Goal: Task Accomplishment & Management: Manage account settings

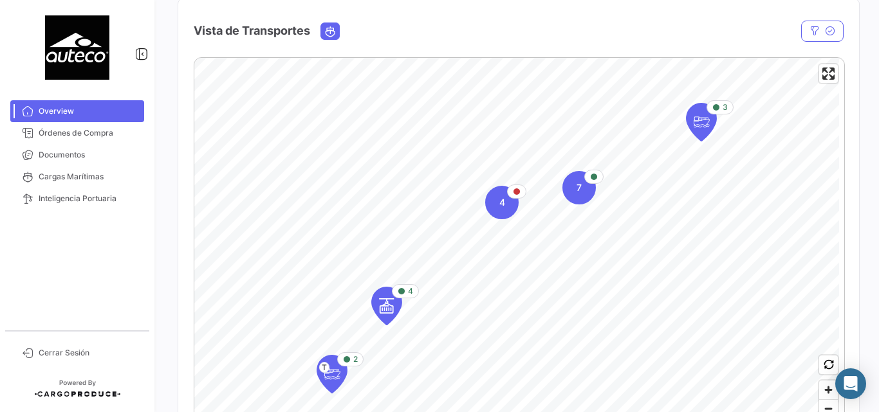
scroll to position [257, 0]
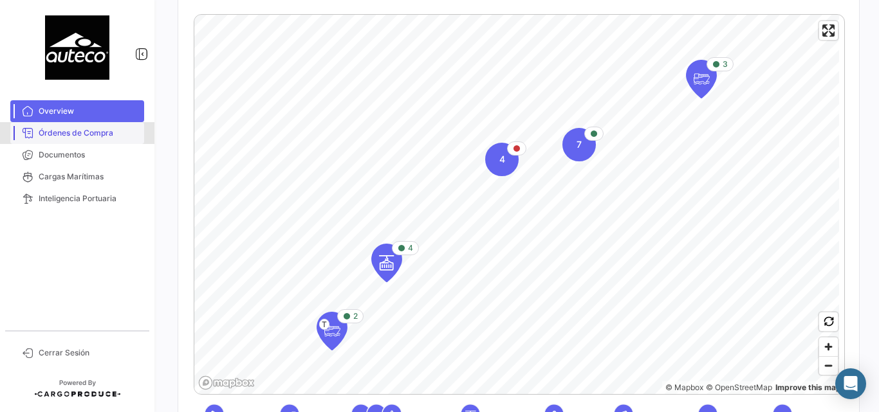
click at [66, 136] on span "Órdenes de Compra" at bounding box center [89, 133] width 100 height 12
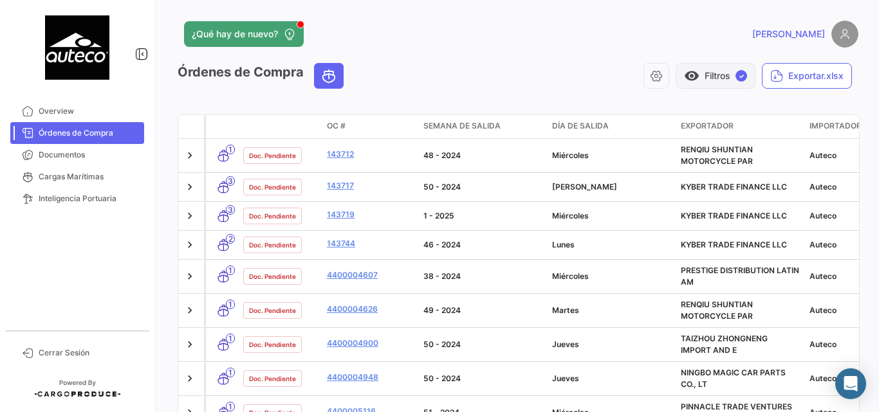
click at [709, 75] on button "visibility Filtros ✓" at bounding box center [715, 76] width 80 height 26
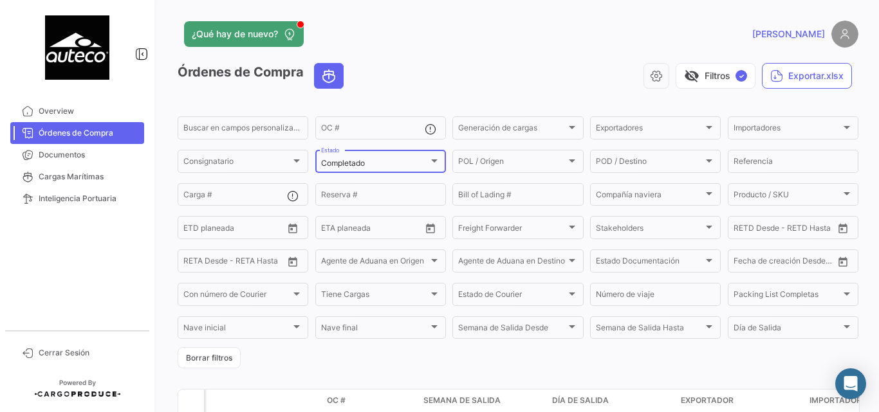
click at [432, 167] on div "Completado" at bounding box center [380, 163] width 119 height 9
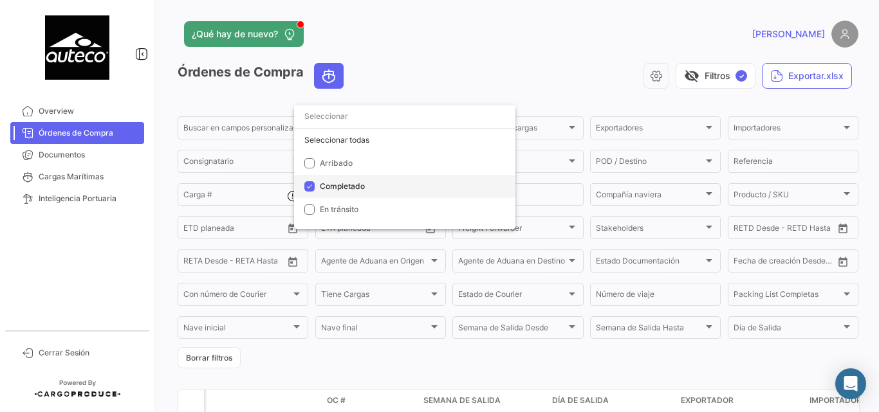
click at [309, 187] on mat-pseudo-checkbox at bounding box center [309, 186] width 10 height 10
click at [563, 64] on div at bounding box center [439, 206] width 879 height 412
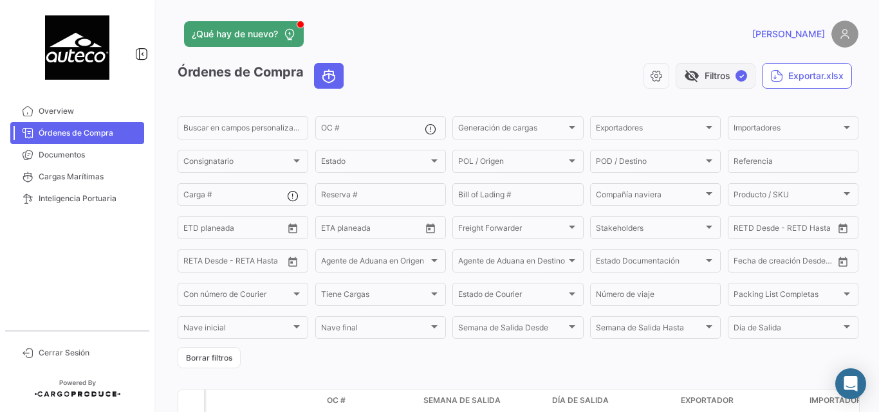
click at [700, 78] on button "visibility_off Filtros ✓" at bounding box center [715, 76] width 80 height 26
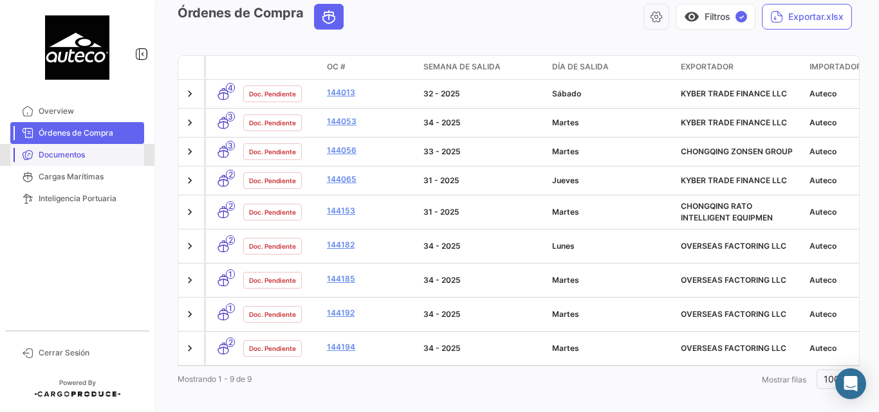
click at [71, 153] on span "Documentos" at bounding box center [89, 155] width 100 height 12
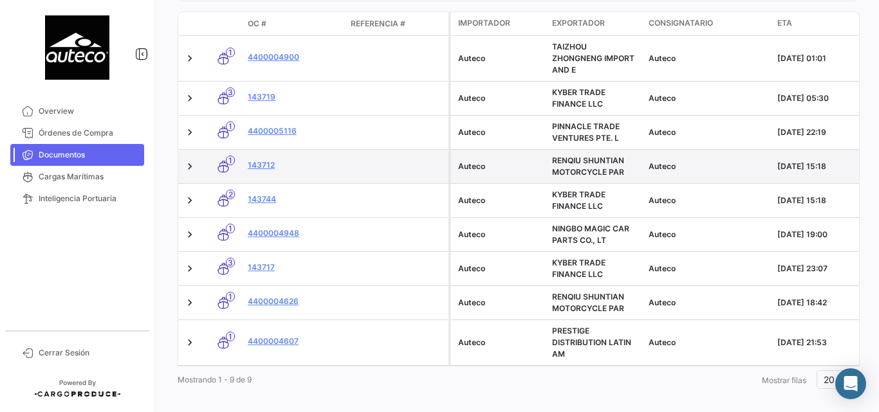
scroll to position [129, 0]
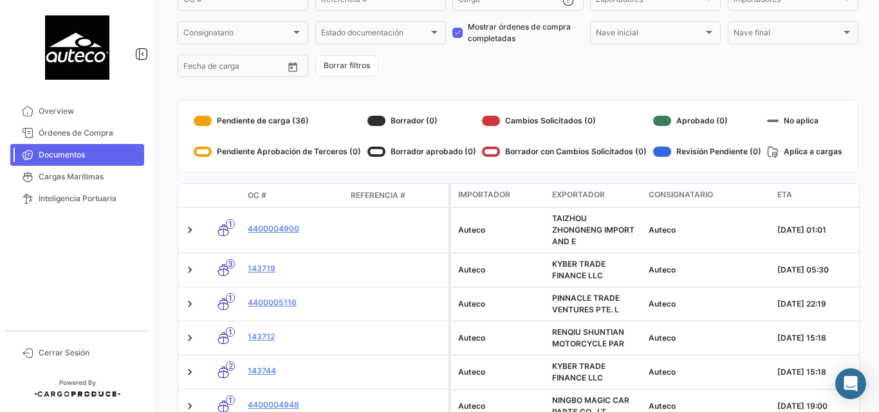
click at [452, 30] on span at bounding box center [457, 33] width 10 height 10
click at [457, 38] on input "Mostrar órdenes de compra completadas" at bounding box center [457, 38] width 1 height 1
checkbox input "false"
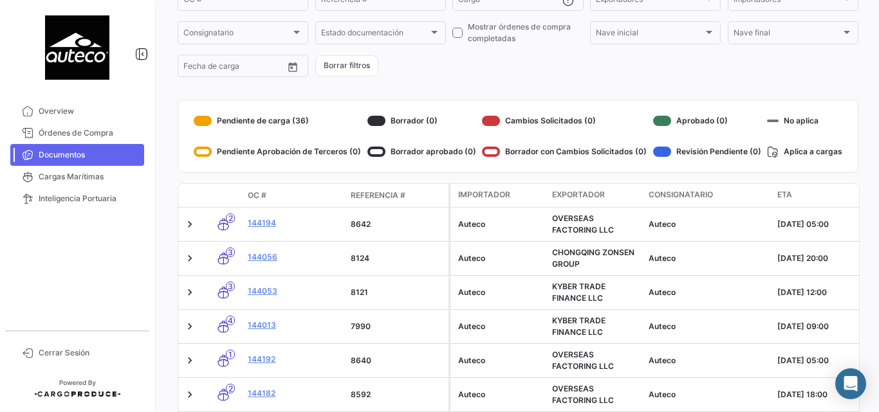
scroll to position [300, 0]
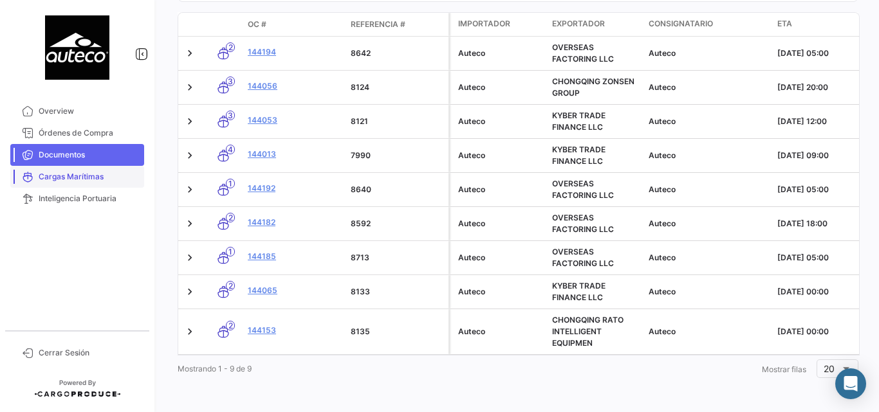
click at [62, 172] on span "Cargas Marítimas" at bounding box center [89, 177] width 100 height 12
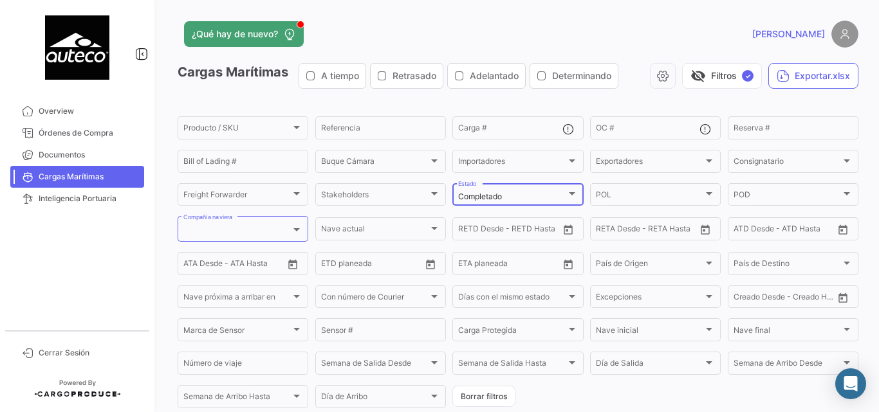
click at [551, 191] on div "Completado Estado" at bounding box center [517, 193] width 119 height 25
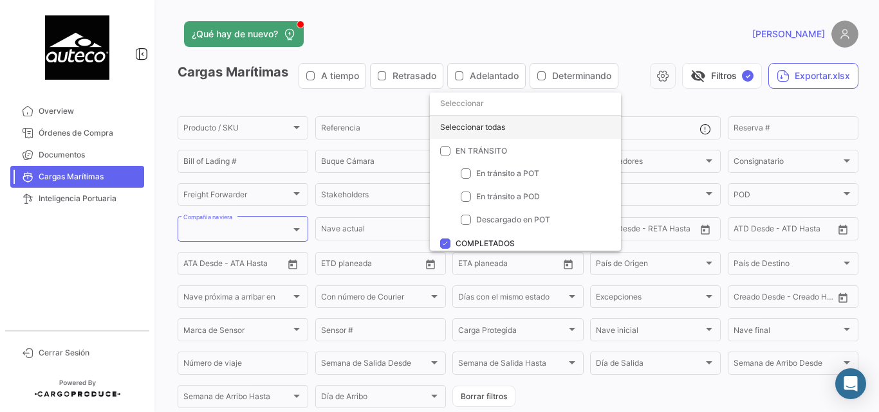
click at [488, 132] on div "Seleccionar todas" at bounding box center [525, 127] width 191 height 23
click at [488, 132] on div "Deseleccionar todas" at bounding box center [525, 127] width 191 height 23
checkbox input "false"
click at [626, 13] on div at bounding box center [439, 206] width 879 height 412
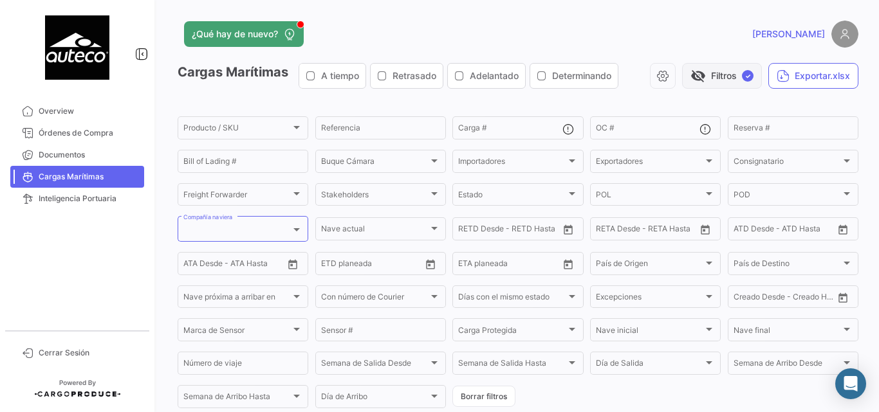
click at [702, 71] on button "visibility_off Filtros ✓" at bounding box center [722, 76] width 80 height 26
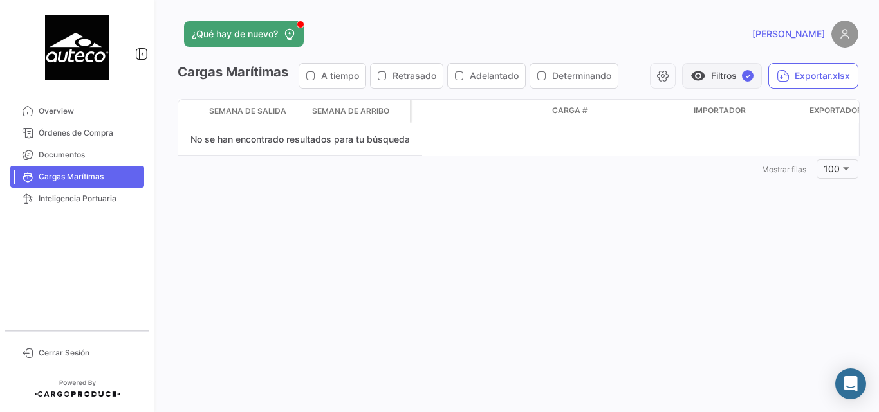
click at [704, 73] on button "visibility Filtros ✓" at bounding box center [722, 76] width 80 height 26
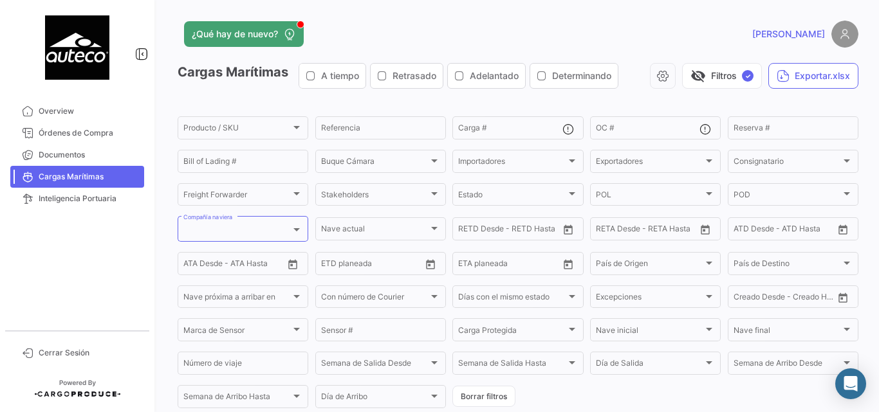
scroll to position [133, 0]
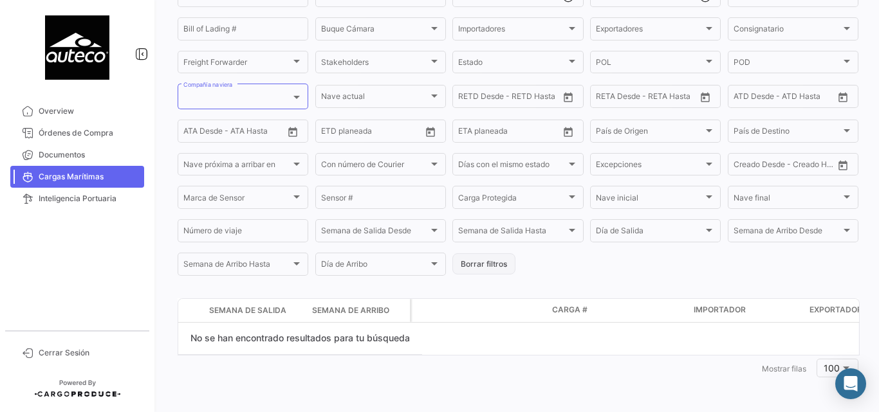
click at [491, 264] on button "Borrar filtros" at bounding box center [483, 263] width 63 height 21
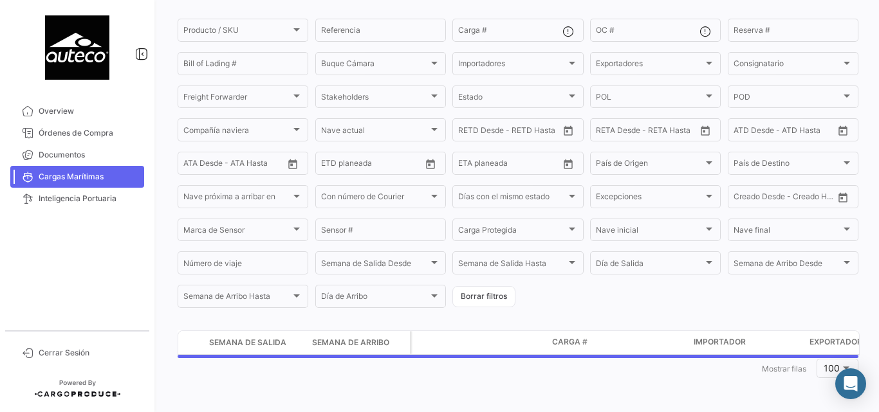
scroll to position [0, 0]
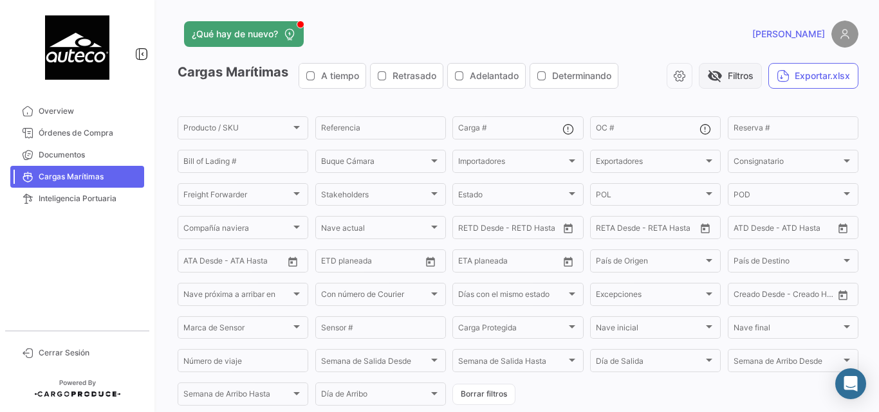
click at [731, 71] on button "visibility_off Filtros" at bounding box center [730, 76] width 63 height 26
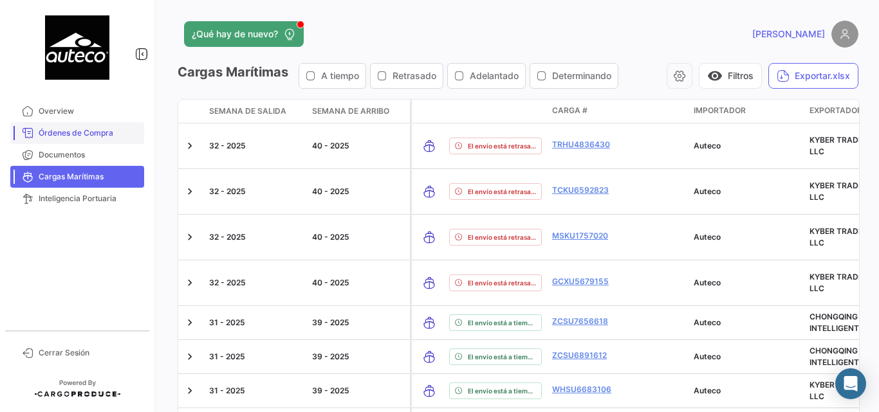
click at [69, 134] on span "Órdenes de Compra" at bounding box center [89, 133] width 100 height 12
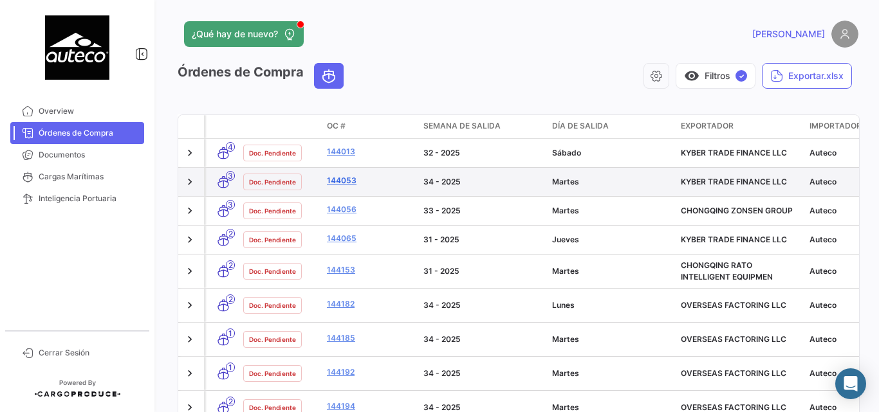
click at [346, 179] on link "144053" at bounding box center [370, 181] width 86 height 12
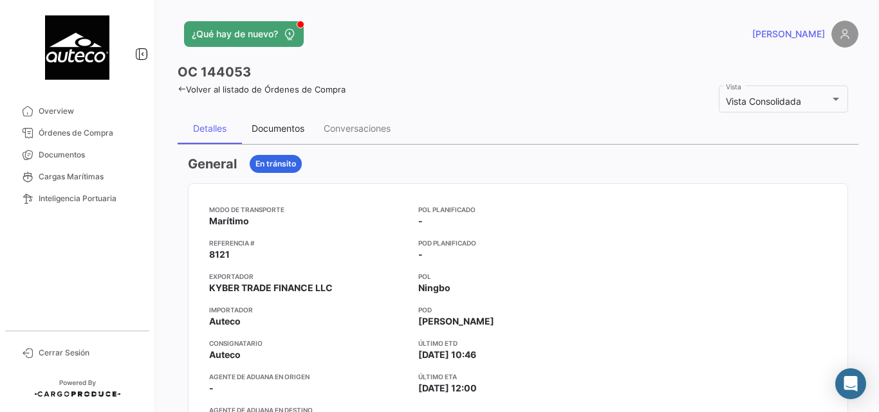
click at [294, 133] on div "Documentos" at bounding box center [277, 128] width 53 height 11
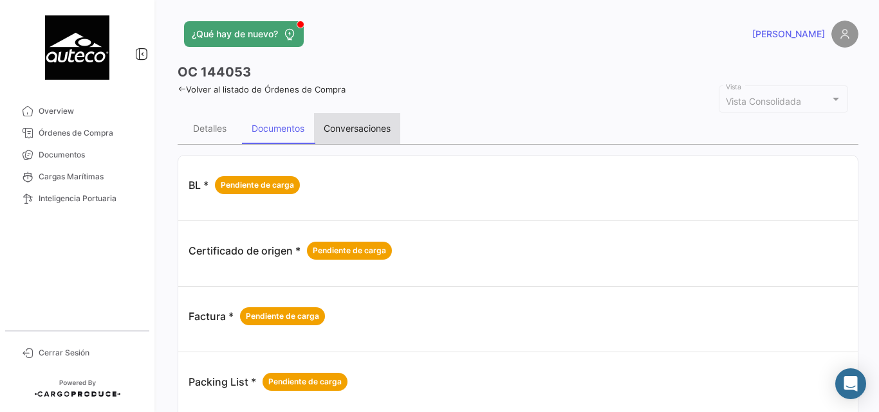
click at [367, 129] on div "Conversaciones" at bounding box center [357, 128] width 67 height 11
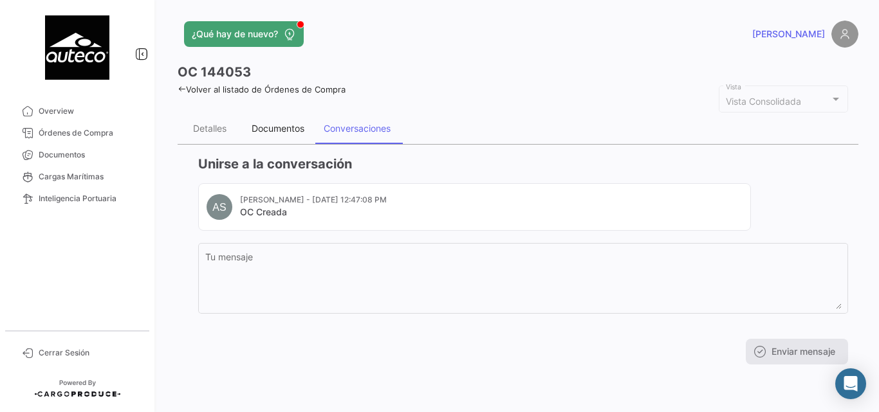
click at [282, 133] on div "Documentos" at bounding box center [277, 128] width 53 height 11
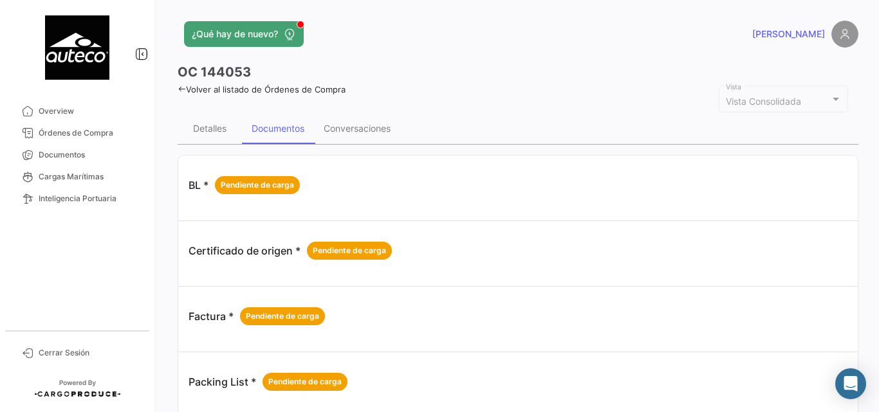
scroll to position [78, 0]
